Goal: Task Accomplishment & Management: Manage account settings

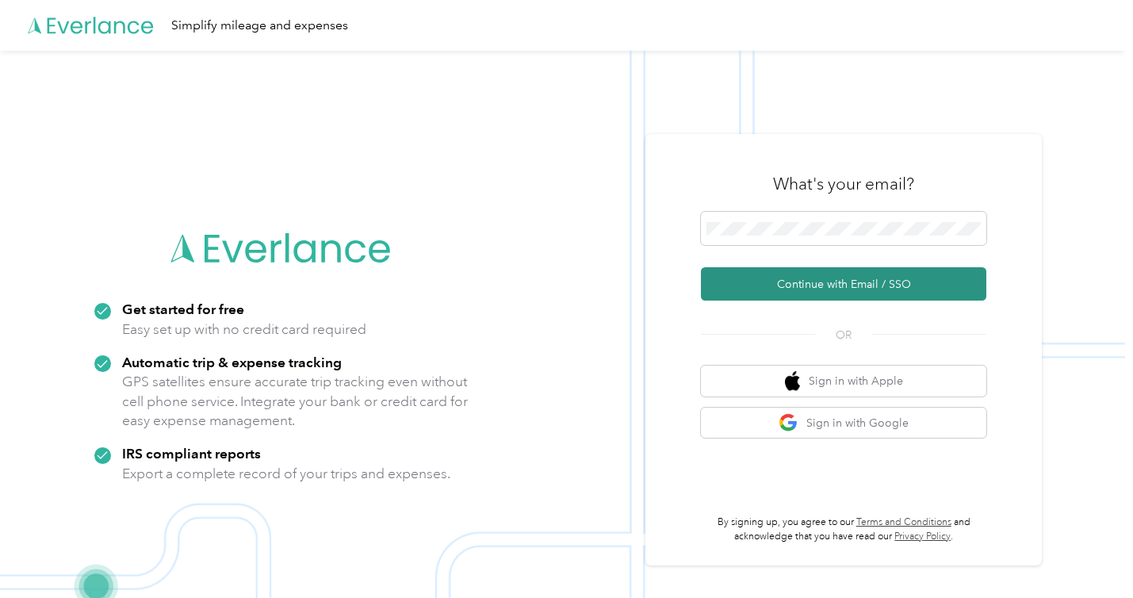
click at [852, 296] on button "Continue with Email / SSO" at bounding box center [843, 283] width 285 height 33
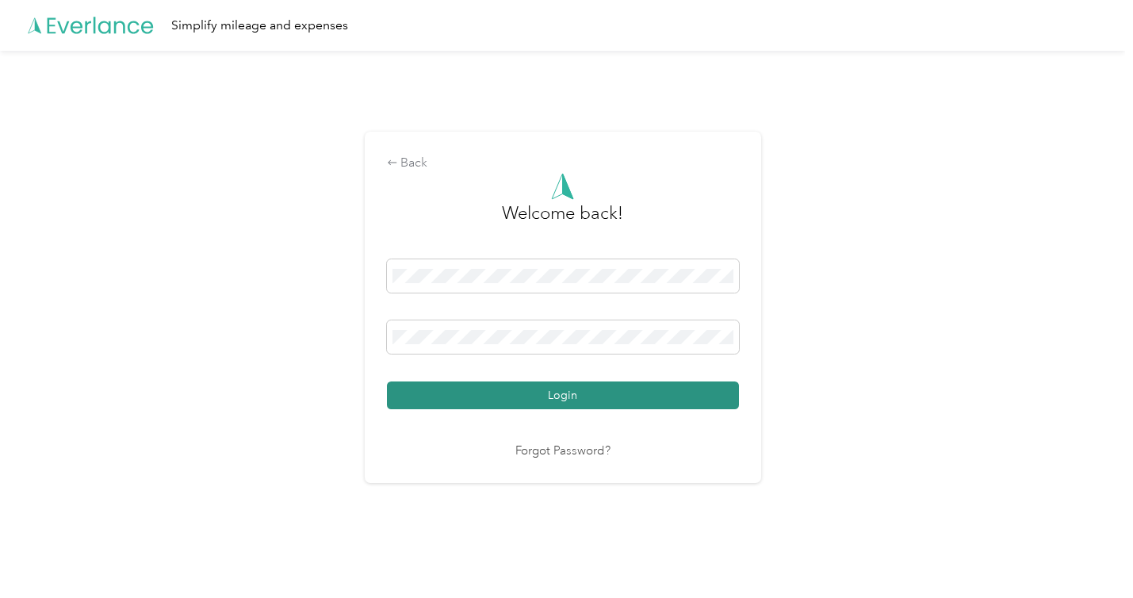
click at [656, 403] on button "Login" at bounding box center [563, 395] width 352 height 28
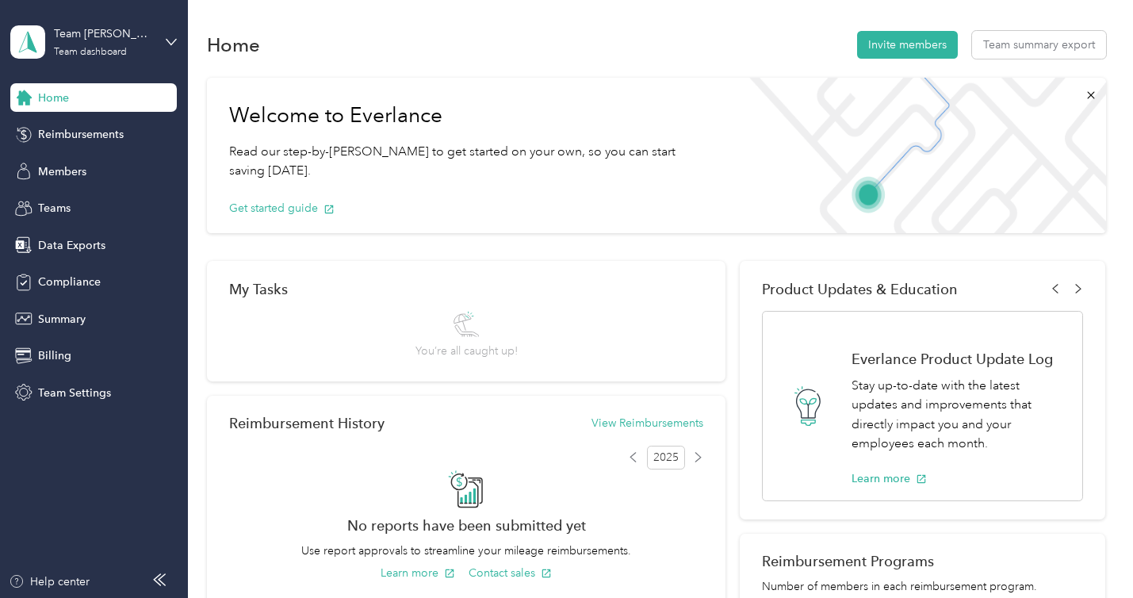
click at [167, 48] on div "Team [PERSON_NAME] Real Estate Team Team dashboard" at bounding box center [93, 41] width 166 height 55
click at [84, 166] on div "Personal dashboard" at bounding box center [75, 166] width 100 height 17
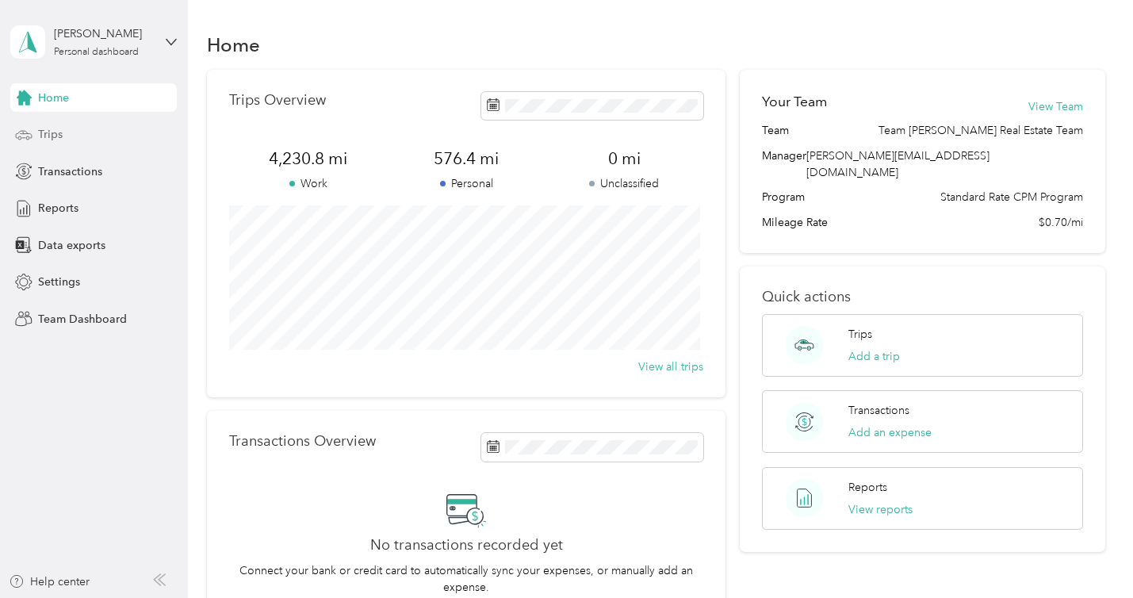
click at [61, 138] on span "Trips" at bounding box center [50, 134] width 25 height 17
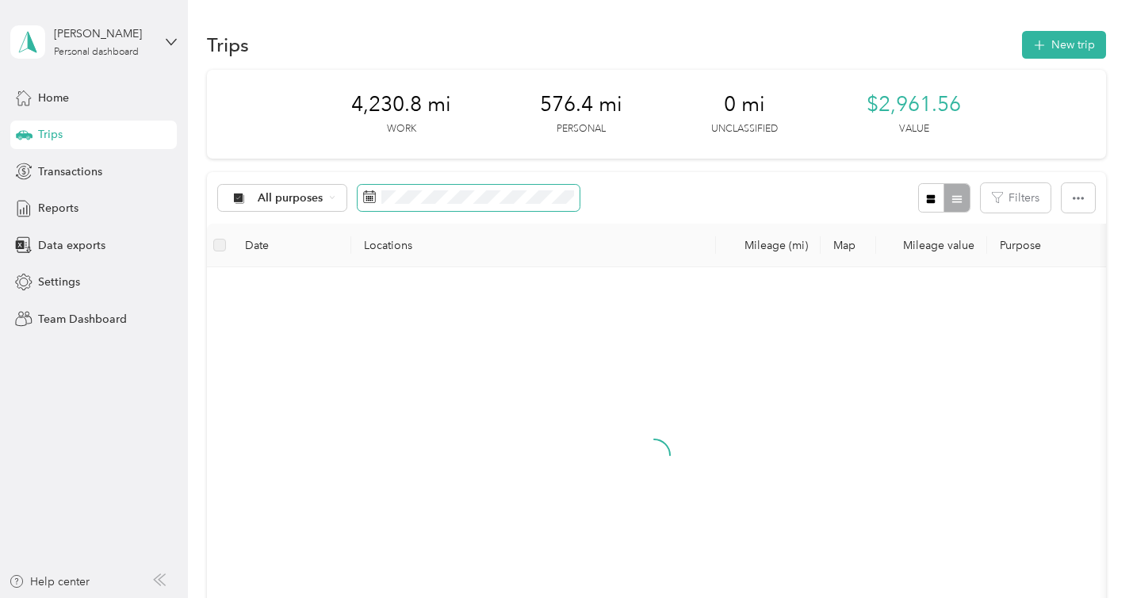
click at [491, 209] on span at bounding box center [469, 198] width 222 height 27
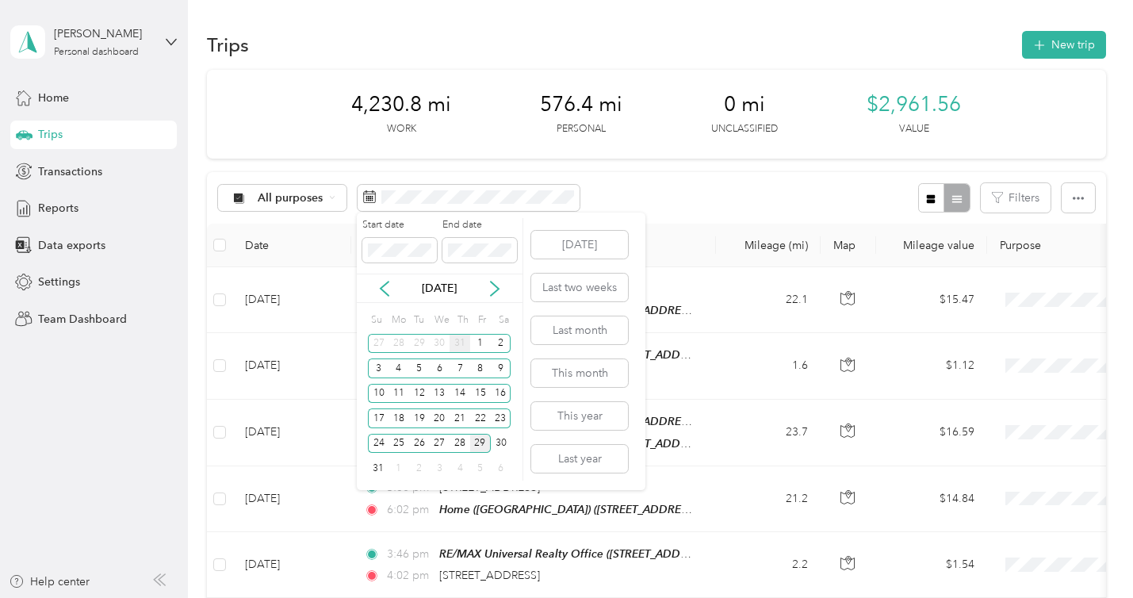
click at [459, 344] on div "31" at bounding box center [460, 344] width 21 height 20
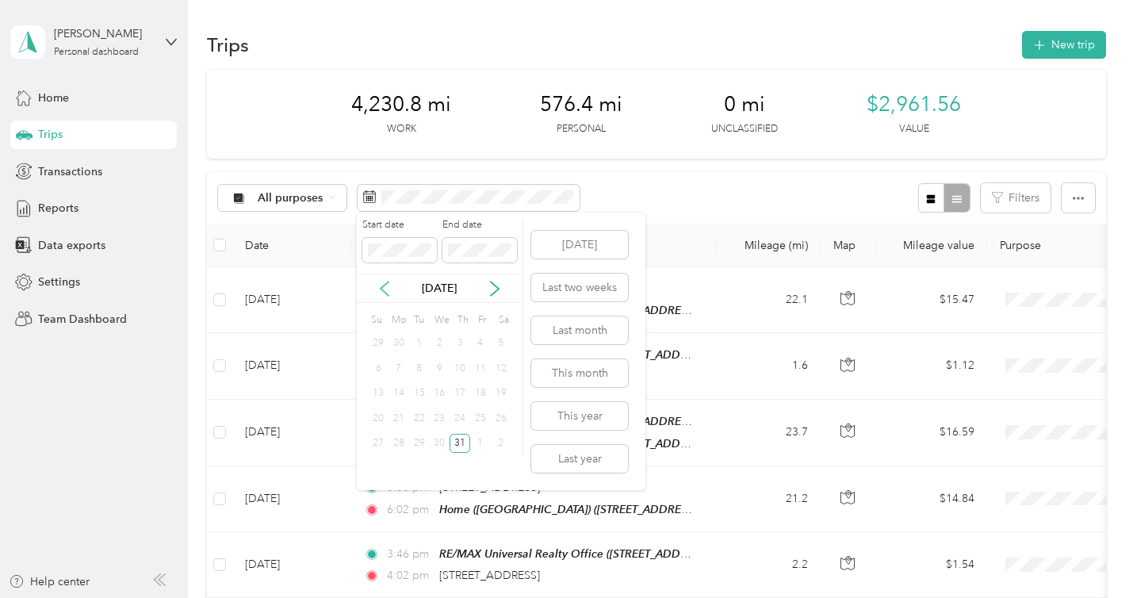
click at [381, 289] on icon at bounding box center [385, 289] width 16 height 16
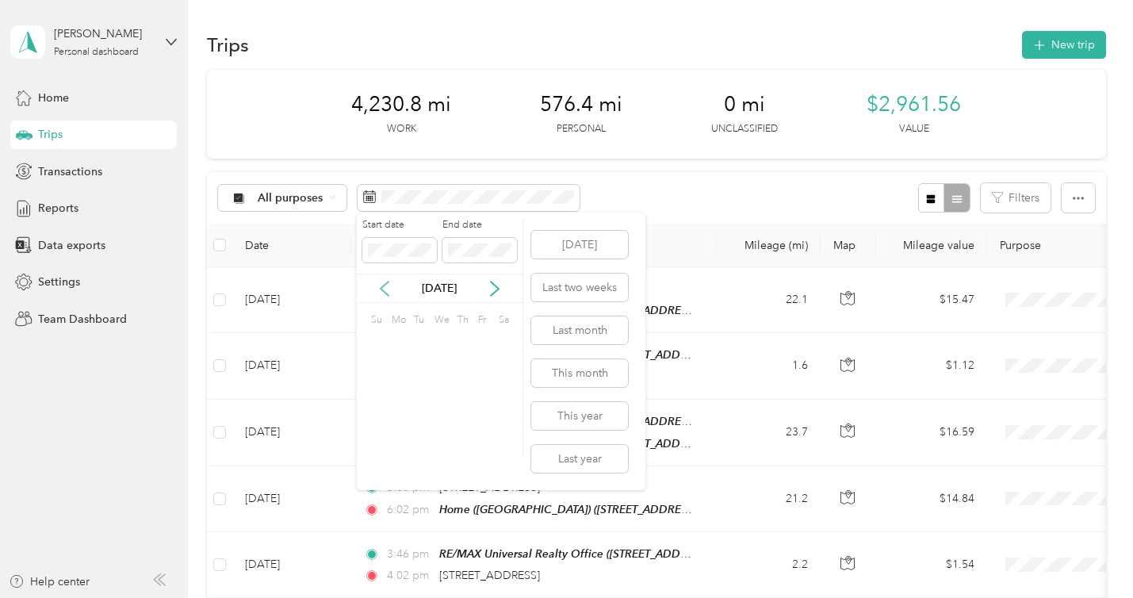
click at [381, 289] on icon at bounding box center [385, 289] width 16 height 16
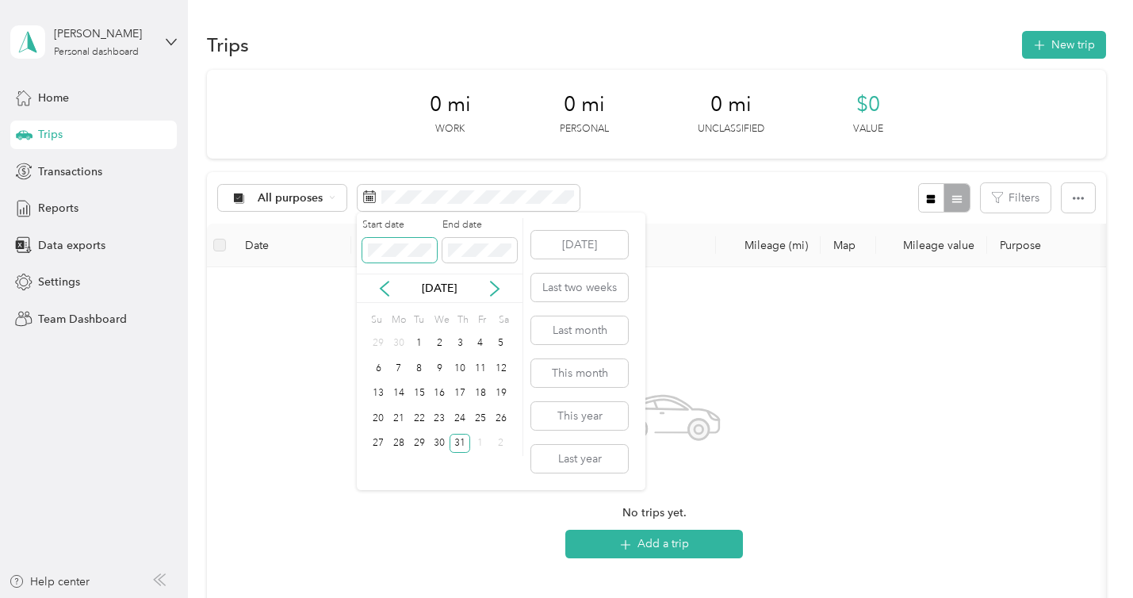
click at [352, 251] on body "[PERSON_NAME] Personal dashboard Home Trips Transactions Reports Data exports S…" at bounding box center [562, 299] width 1125 height 598
click at [439, 340] on div "1" at bounding box center [440, 344] width 21 height 20
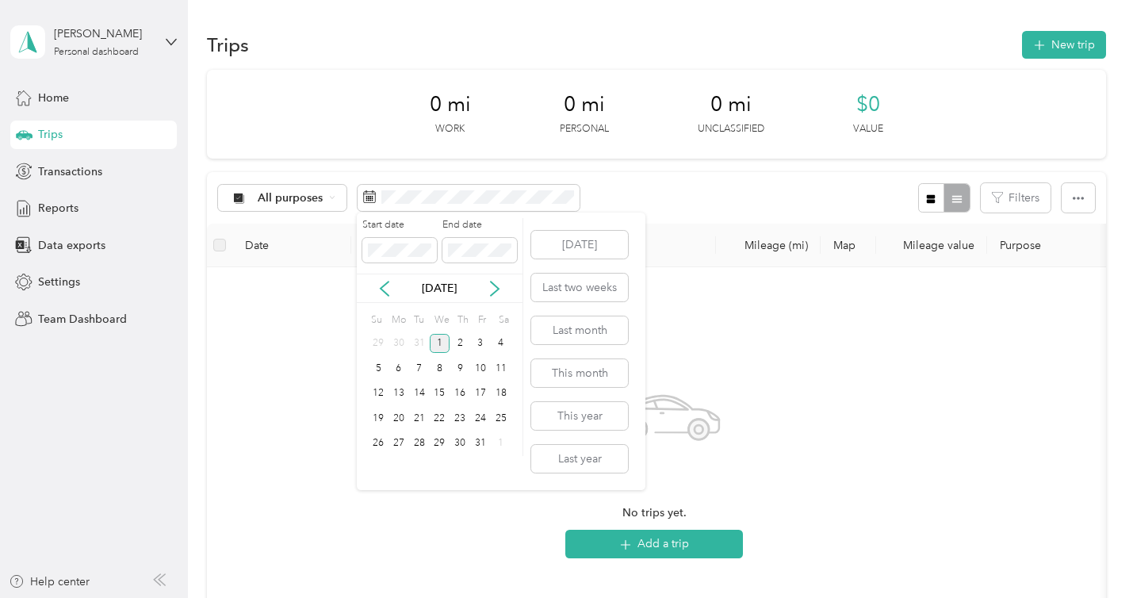
click at [433, 343] on div "1" at bounding box center [440, 344] width 21 height 20
click at [493, 284] on icon at bounding box center [495, 288] width 8 height 14
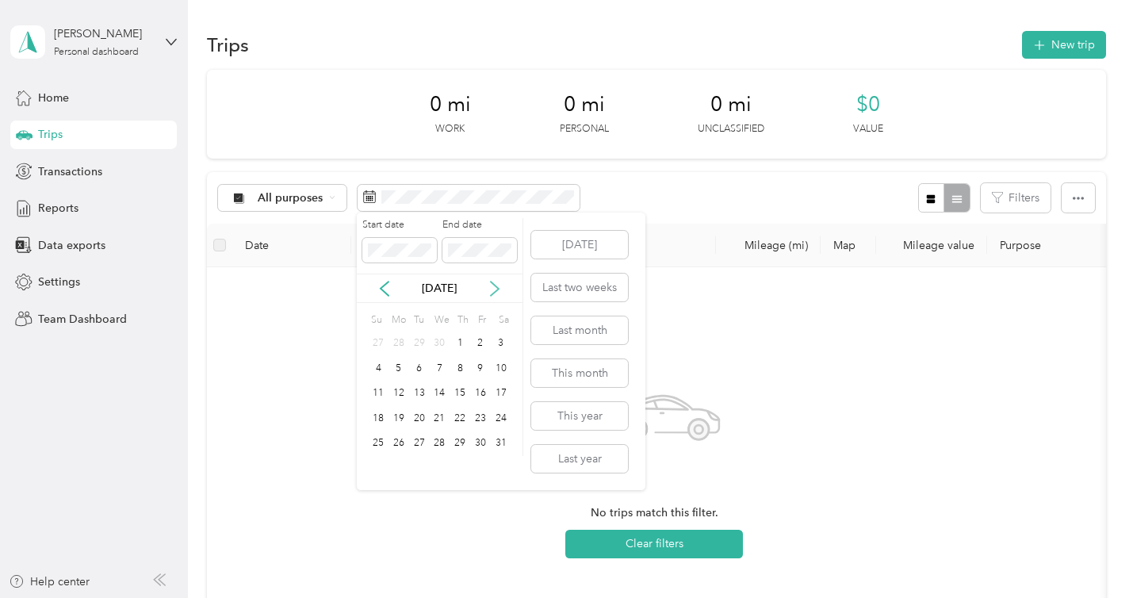
click at [493, 284] on icon at bounding box center [495, 288] width 8 height 14
click at [461, 438] on div "31" at bounding box center [460, 444] width 21 height 20
click at [459, 441] on div "31" at bounding box center [460, 444] width 21 height 20
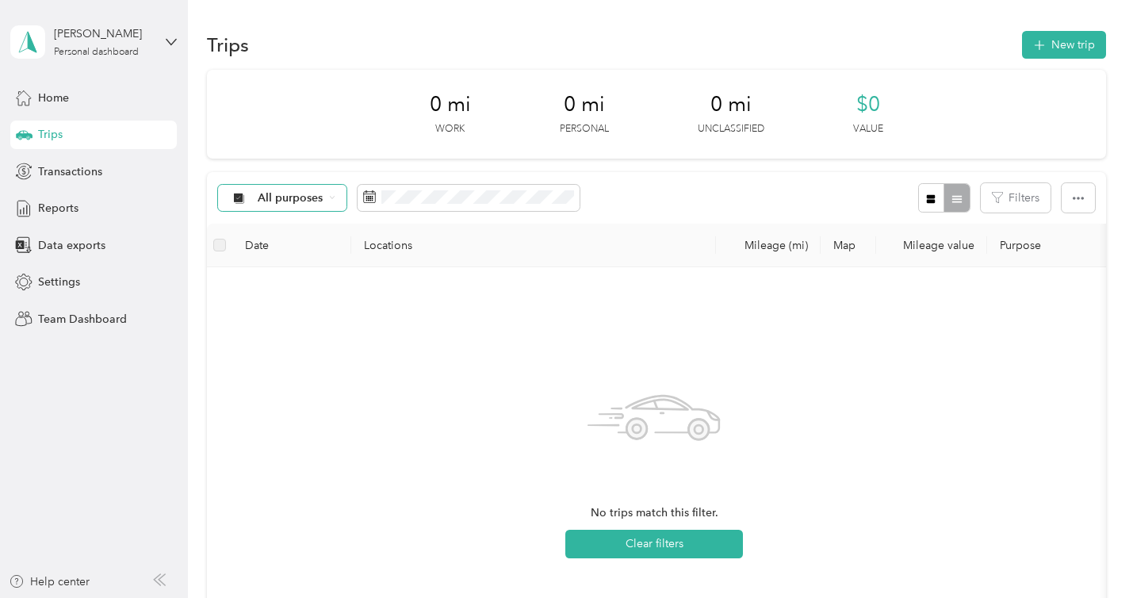
click at [294, 189] on div "All purposes" at bounding box center [282, 198] width 128 height 27
click at [296, 278] on span "Team [PERSON_NAME] Real Estate Team" at bounding box center [366, 282] width 217 height 17
click at [335, 193] on span "Team [PERSON_NAME] Real Estate Team" at bounding box center [366, 198] width 217 height 11
click at [300, 224] on span "All purposes" at bounding box center [376, 219] width 237 height 17
click at [166, 39] on icon at bounding box center [171, 41] width 11 height 11
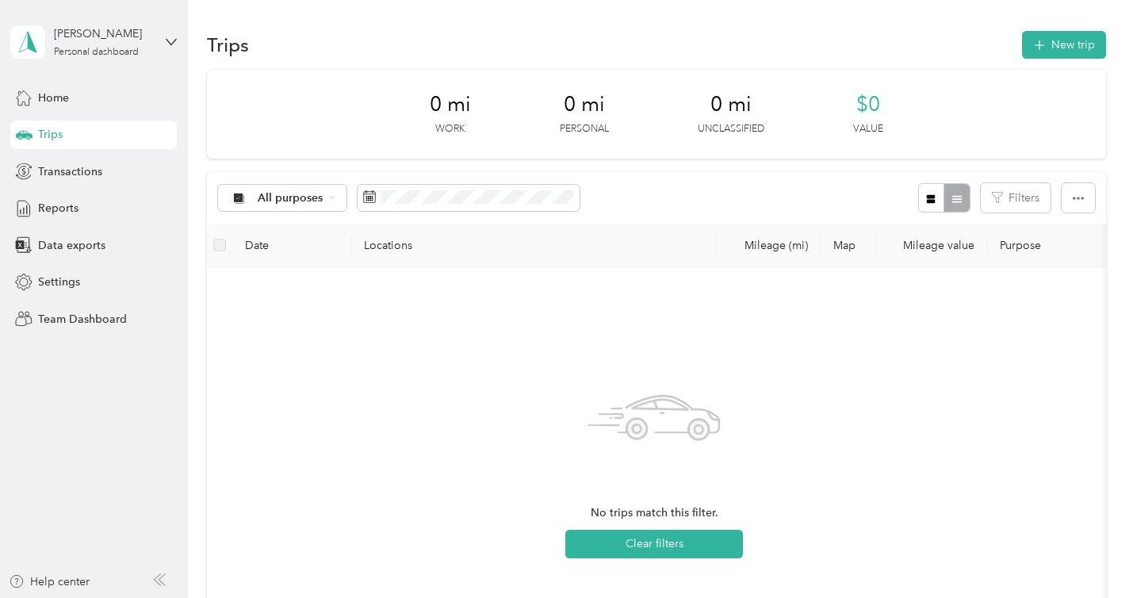
click at [89, 122] on div "Team dashboard" at bounding box center [67, 130] width 85 height 17
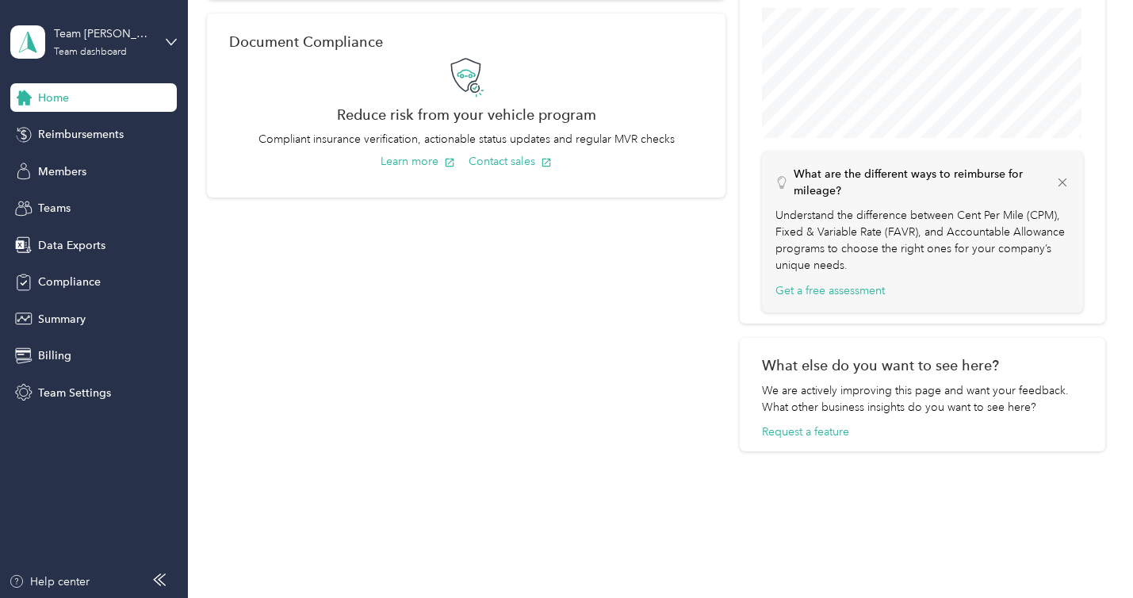
scroll to position [619, 0]
click at [89, 135] on span "Reimbursements" at bounding box center [81, 134] width 86 height 17
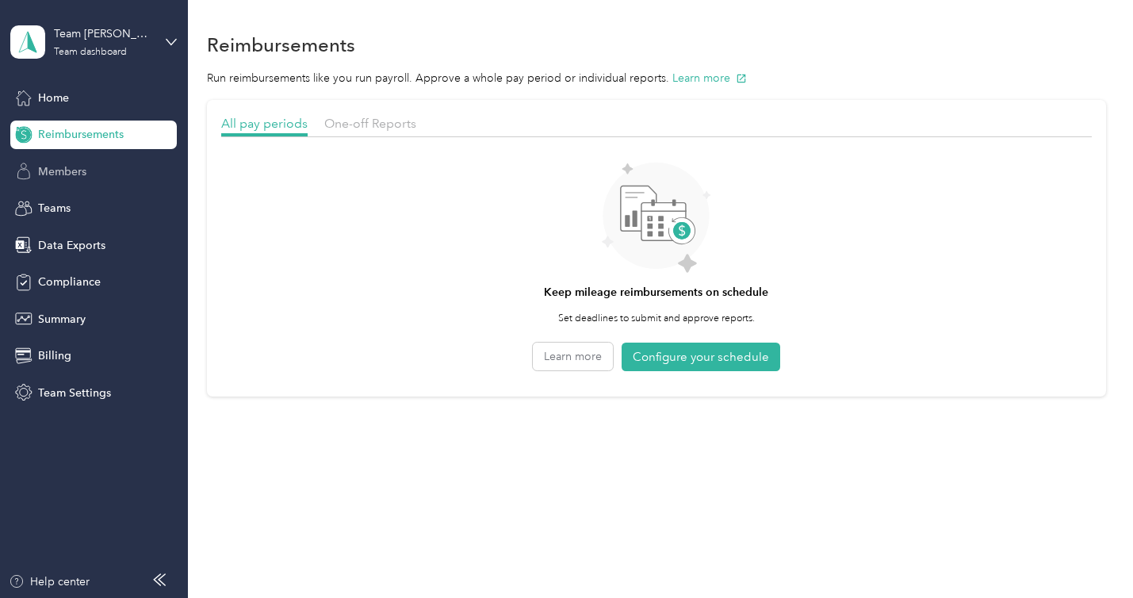
click at [71, 173] on span "Members" at bounding box center [62, 171] width 48 height 17
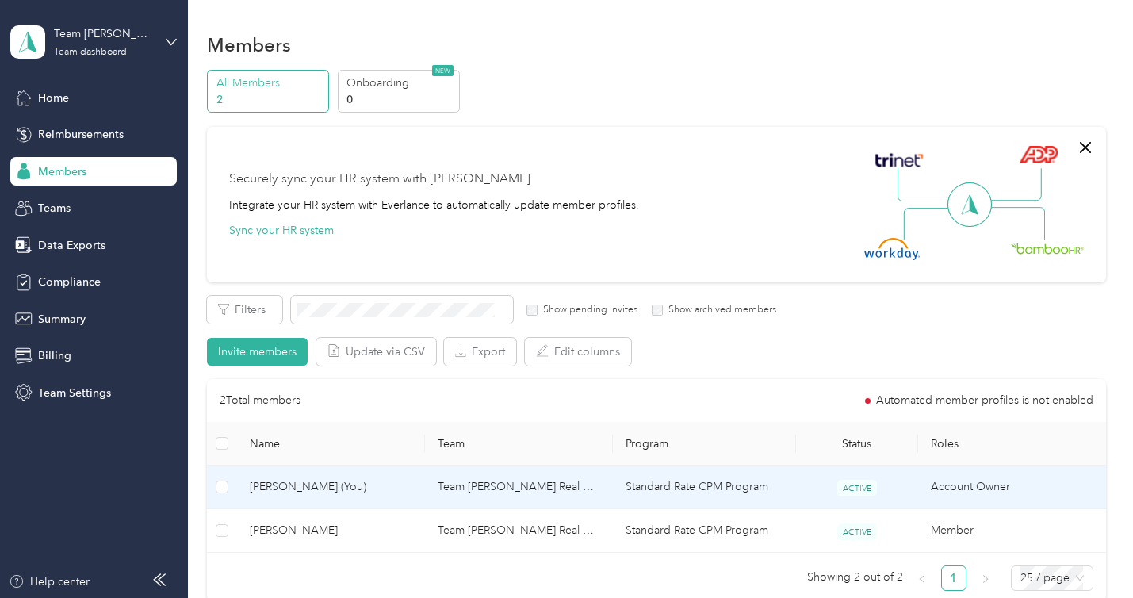
click at [855, 484] on span "ACTIVE" at bounding box center [857, 488] width 40 height 17
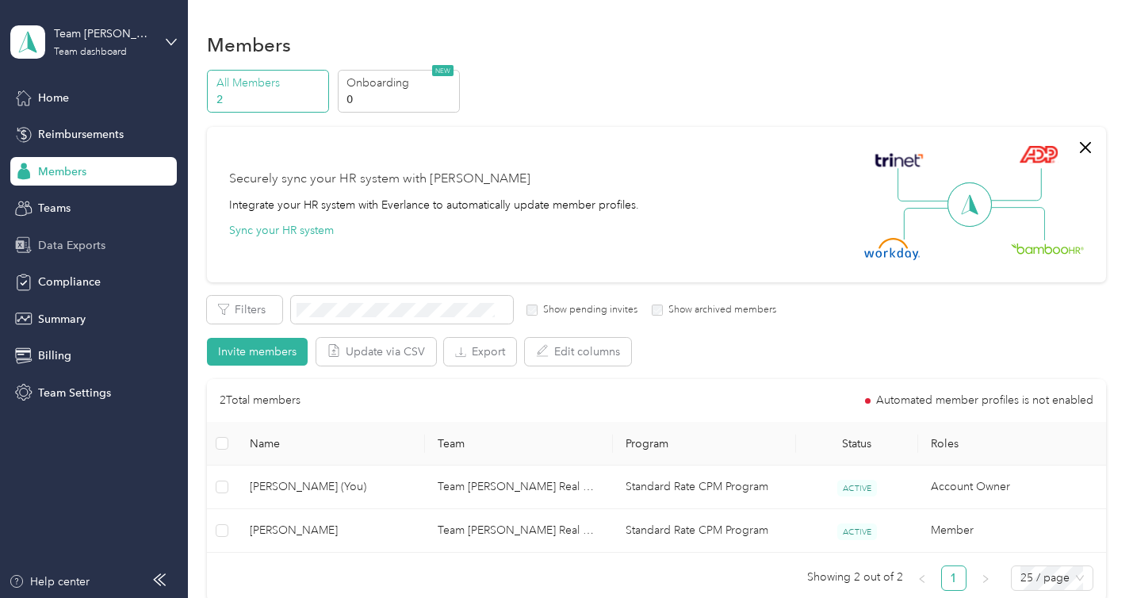
click at [78, 244] on span "Data Exports" at bounding box center [71, 245] width 67 height 17
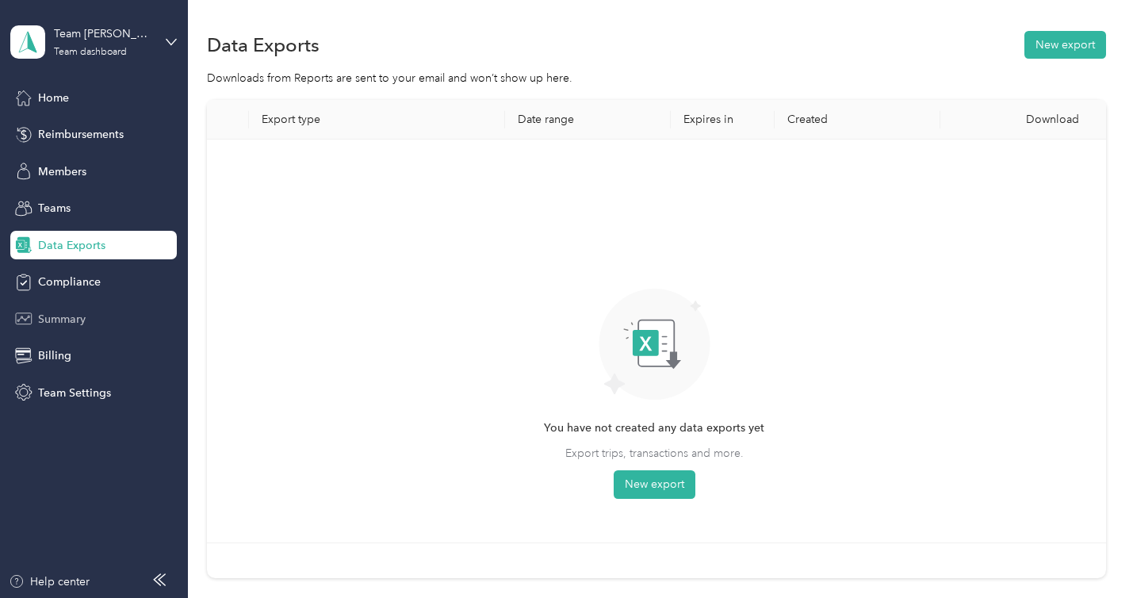
click at [58, 323] on span "Summary" at bounding box center [62, 319] width 48 height 17
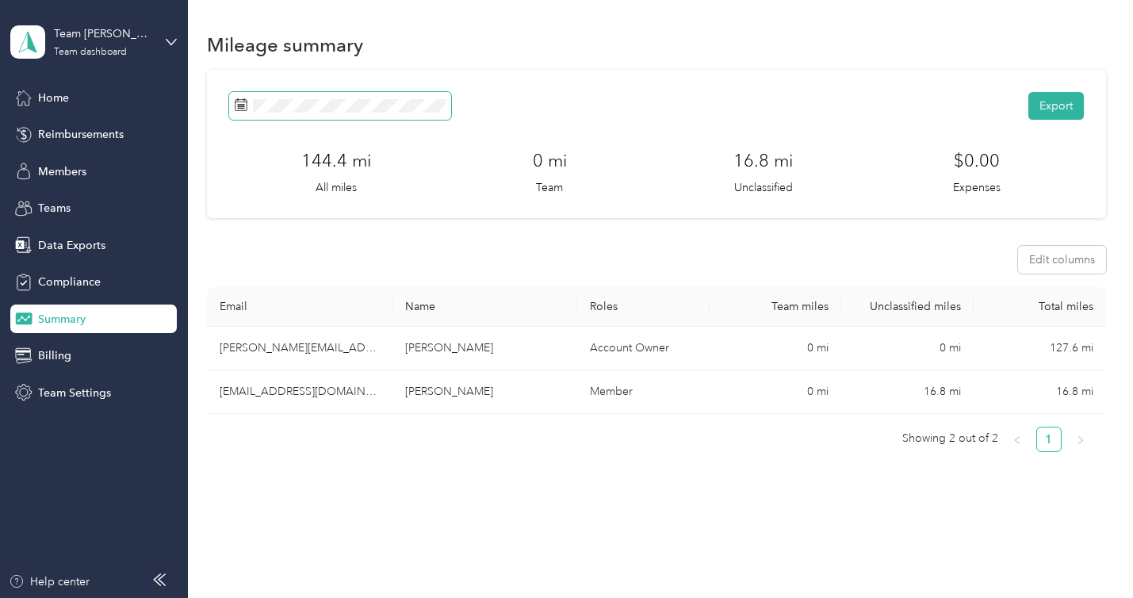
click at [383, 113] on span at bounding box center [340, 106] width 222 height 28
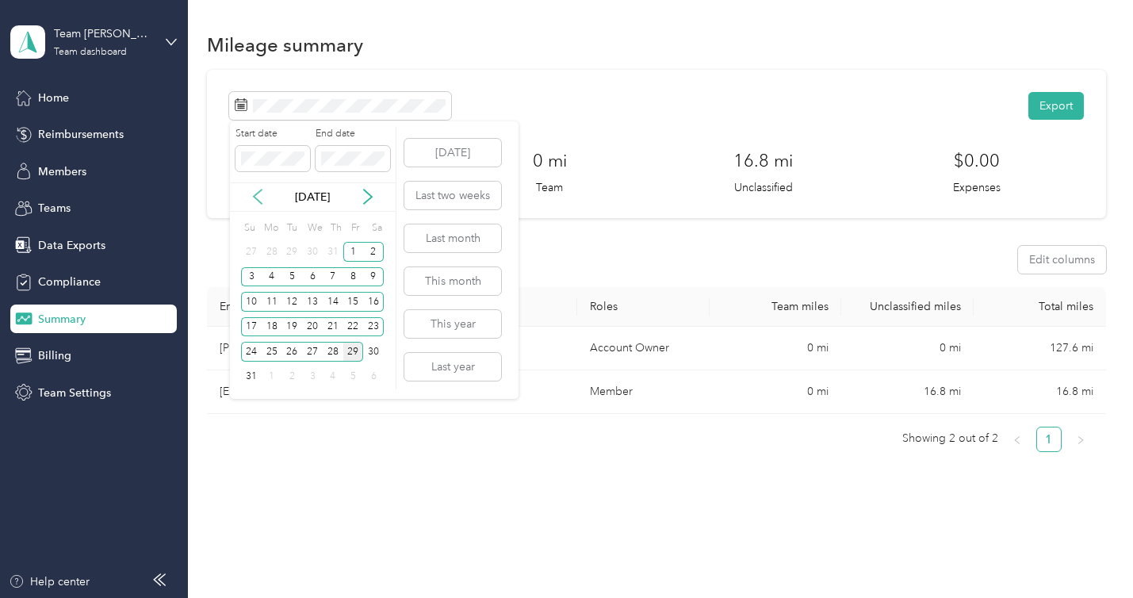
click at [255, 190] on icon at bounding box center [258, 197] width 16 height 16
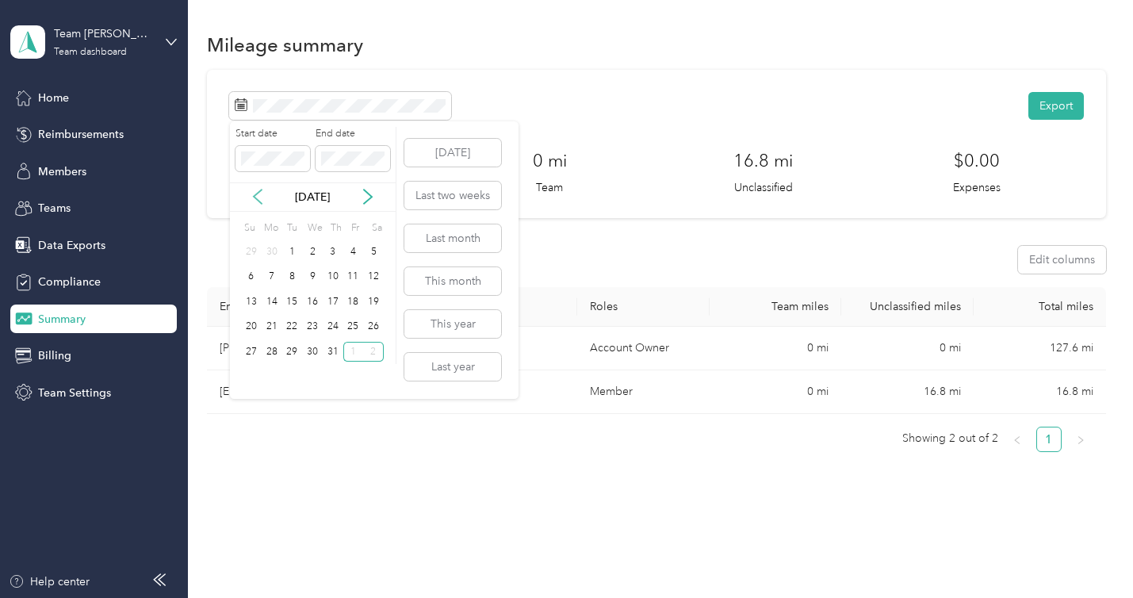
click at [255, 190] on icon at bounding box center [258, 197] width 16 height 16
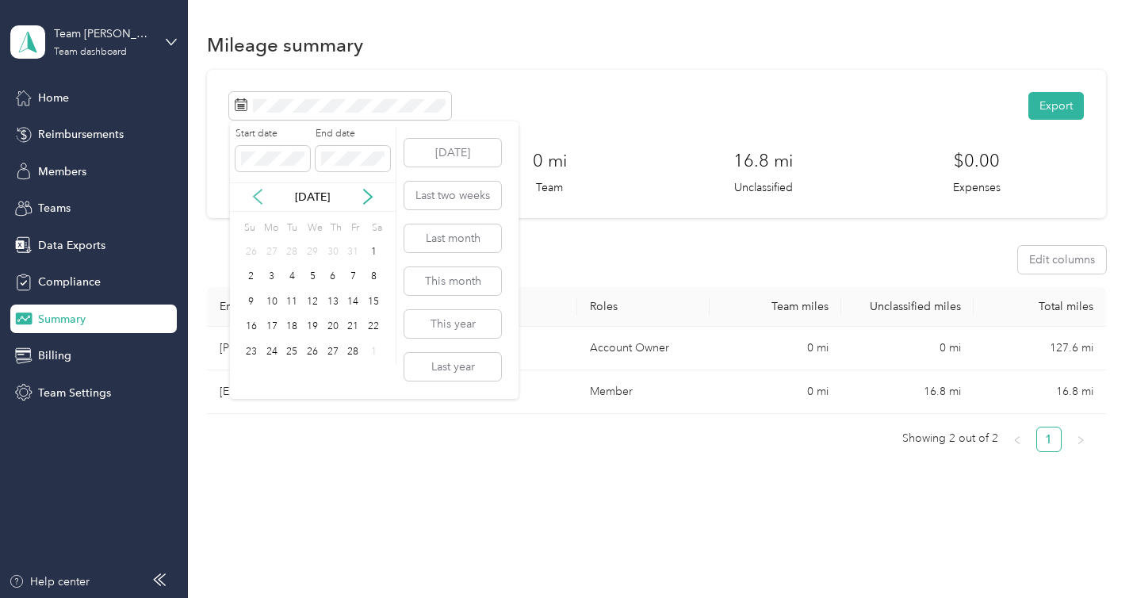
click at [255, 190] on icon at bounding box center [258, 197] width 16 height 16
click at [313, 248] on div "1" at bounding box center [312, 252] width 21 height 20
click at [369, 191] on icon at bounding box center [368, 197] width 16 height 16
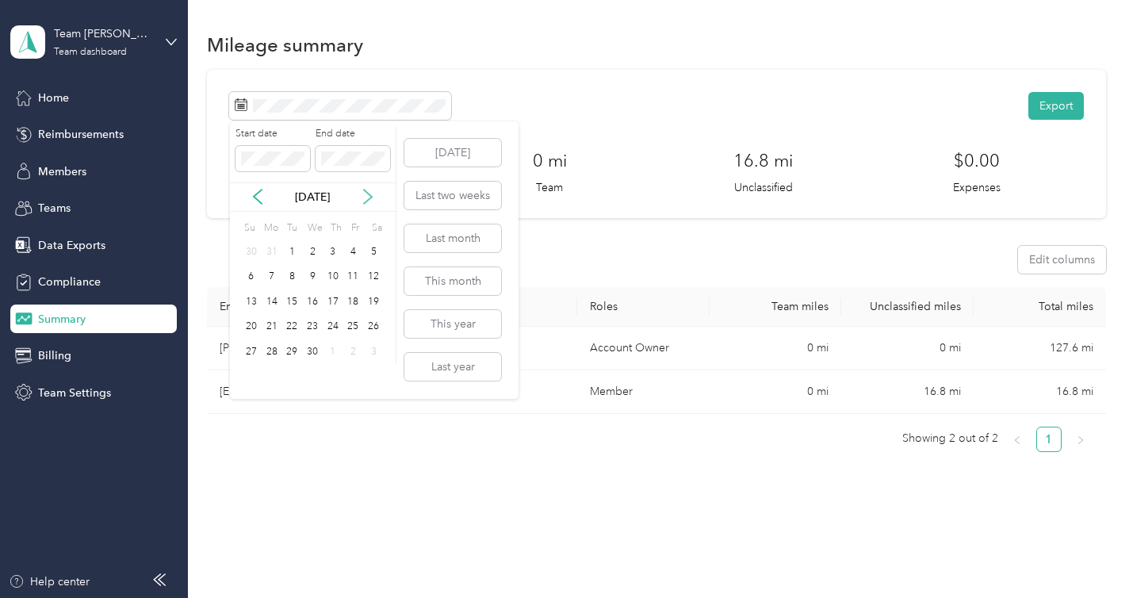
click at [369, 191] on icon at bounding box center [368, 197] width 16 height 16
click at [334, 347] on div "31" at bounding box center [333, 352] width 21 height 20
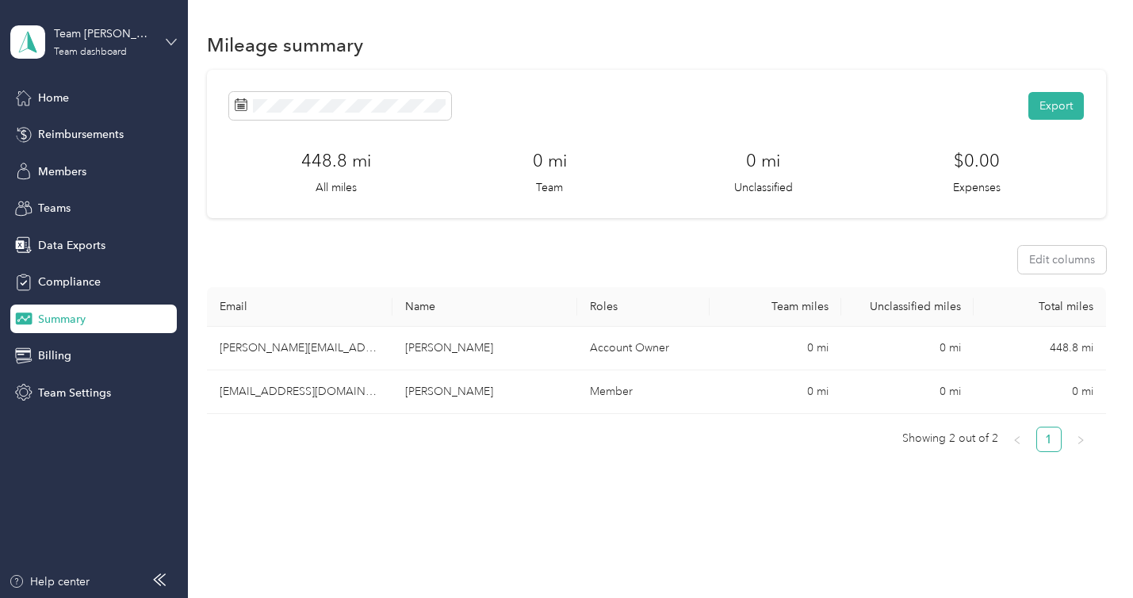
click at [168, 39] on icon at bounding box center [171, 41] width 11 height 11
click at [63, 159] on div "Personal dashboard" at bounding box center [75, 164] width 100 height 17
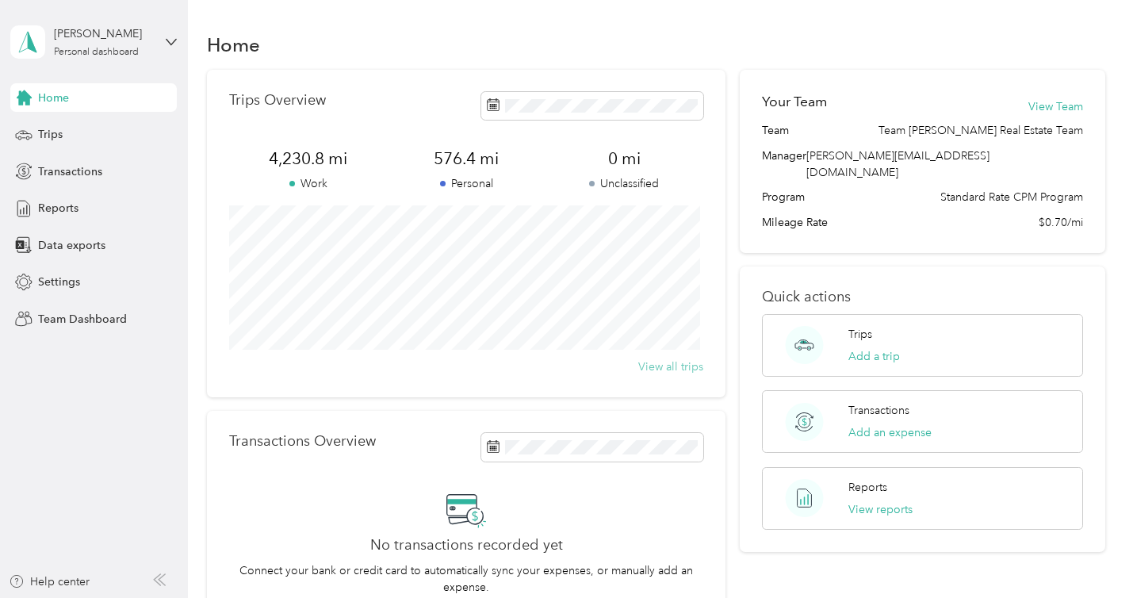
click at [689, 366] on button "View all trips" at bounding box center [670, 366] width 65 height 17
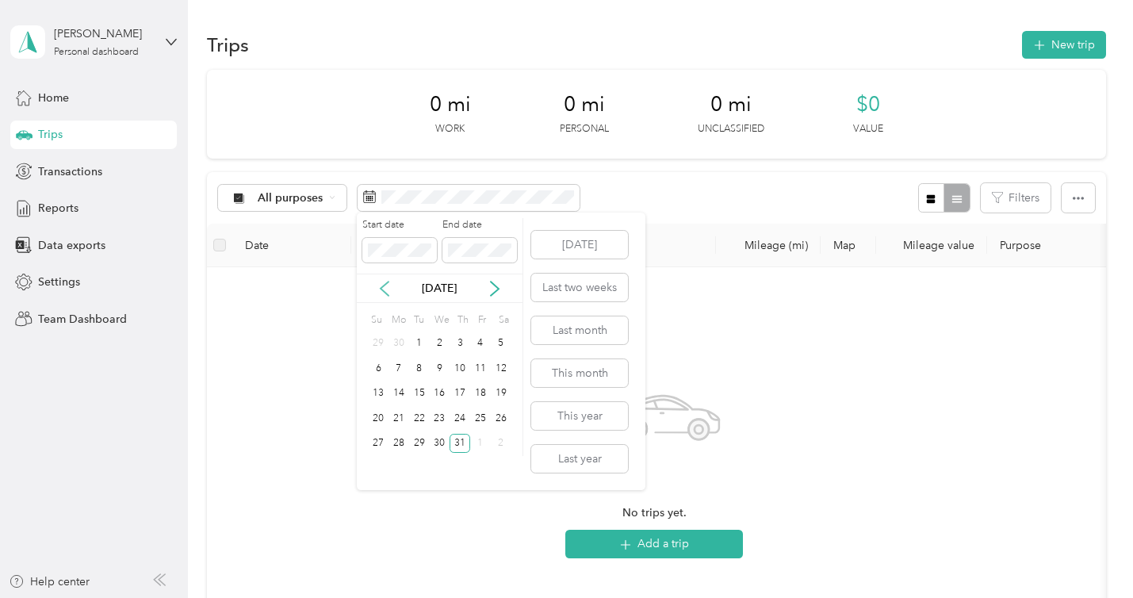
click at [381, 286] on icon at bounding box center [385, 289] width 16 height 16
click at [386, 283] on icon at bounding box center [385, 288] width 8 height 14
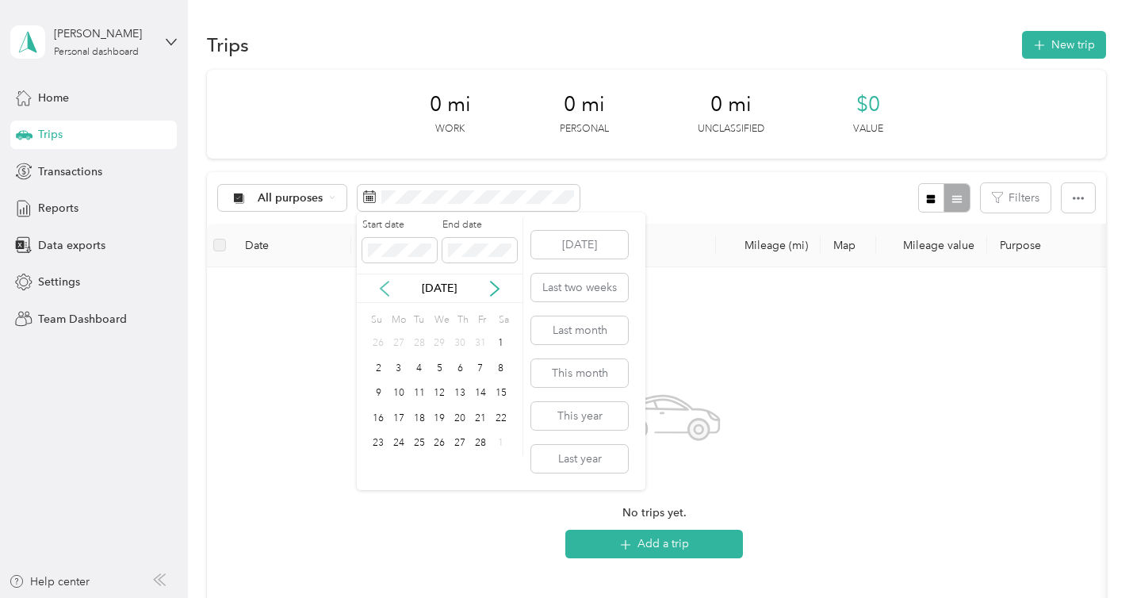
click at [386, 283] on icon at bounding box center [385, 288] width 8 height 14
click at [499, 288] on icon at bounding box center [495, 288] width 8 height 14
click at [434, 337] on div "1" at bounding box center [440, 344] width 21 height 20
click at [500, 288] on icon at bounding box center [495, 289] width 16 height 16
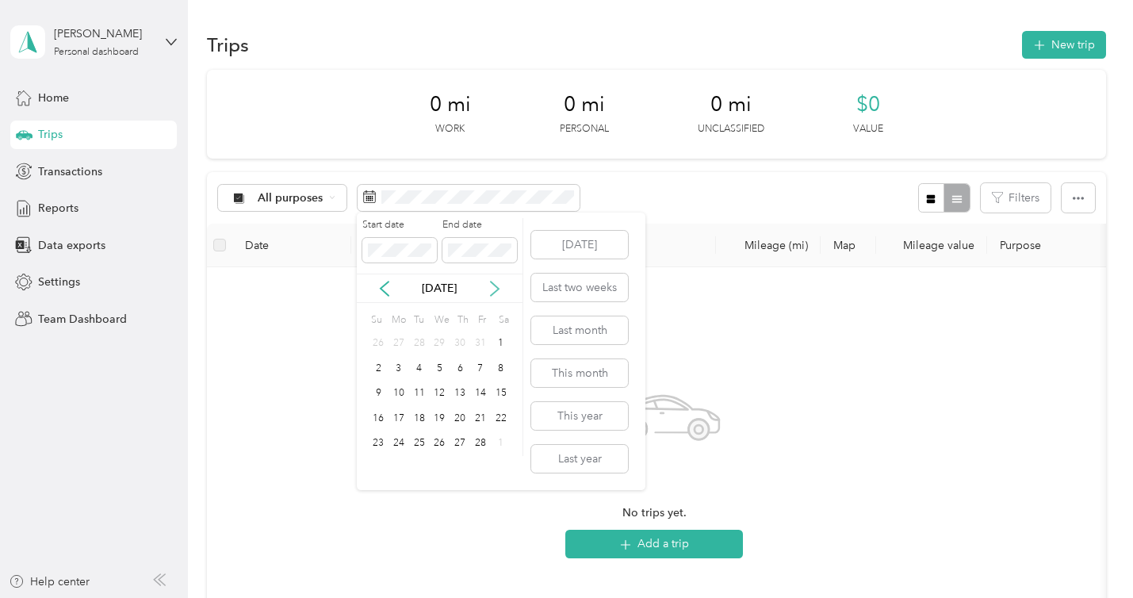
click at [500, 288] on icon at bounding box center [495, 289] width 16 height 16
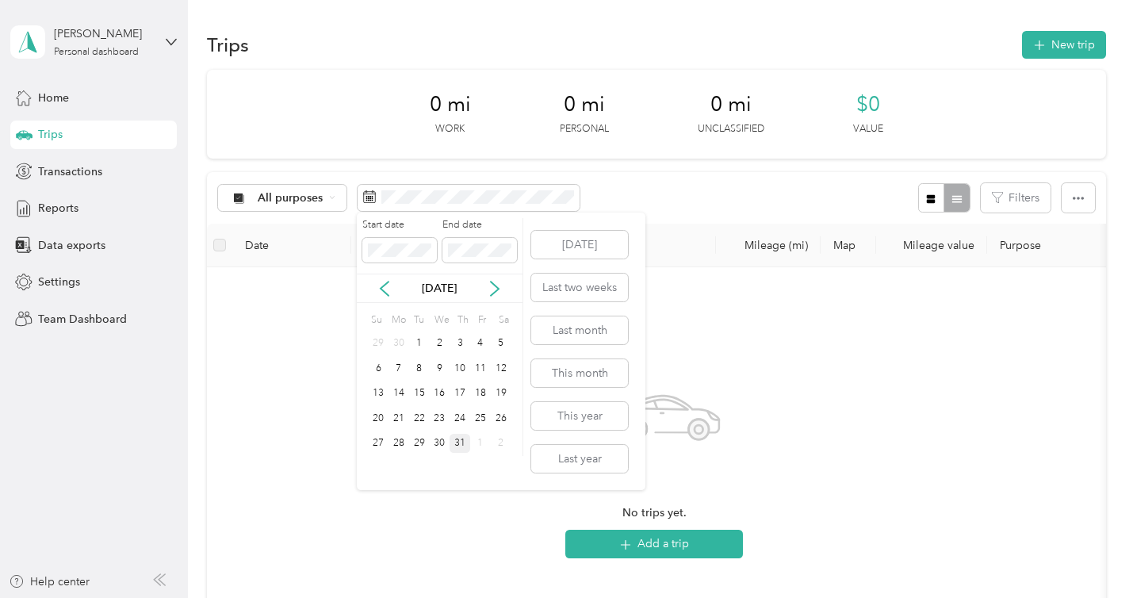
click at [467, 442] on div "31" at bounding box center [460, 444] width 21 height 20
